Goal: Task Accomplishment & Management: Complete application form

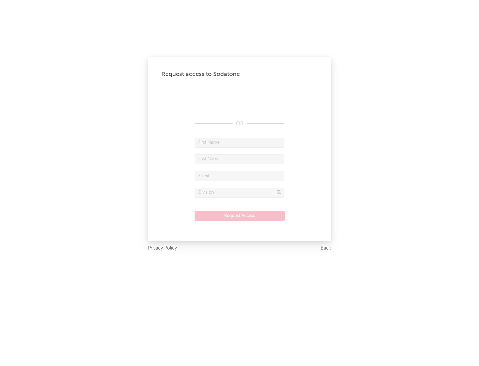
click at [240, 142] on input "text" at bounding box center [240, 143] width 90 height 10
type input "[PERSON_NAME]"
click at [240, 159] on input "text" at bounding box center [240, 159] width 90 height 10
type input "[PERSON_NAME]"
click at [240, 176] on input "text" at bounding box center [240, 176] width 90 height 10
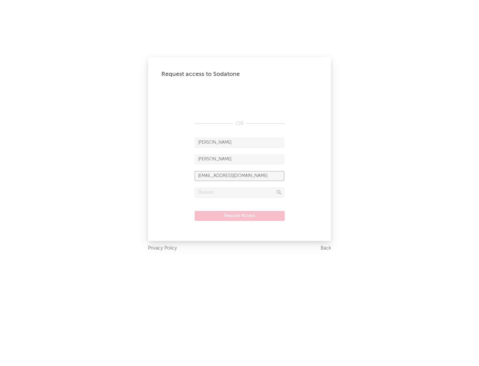
type input "[EMAIL_ADDRESS][DOMAIN_NAME]"
click at [240, 192] on input "text" at bounding box center [240, 193] width 90 height 10
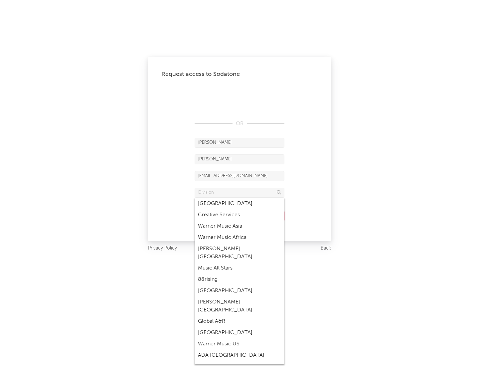
click at [240, 262] on div "Music All Stars" at bounding box center [240, 267] width 90 height 11
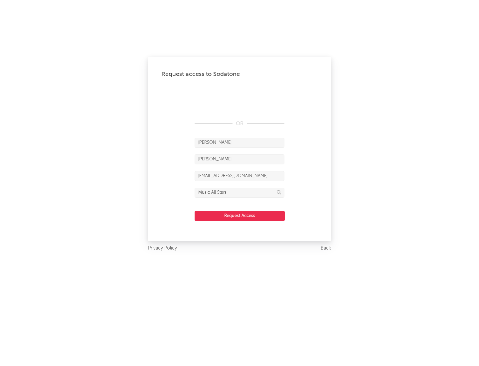
type input "Music All Stars"
click at [240, 216] on button "Request Access" at bounding box center [240, 216] width 90 height 10
